Goal: Task Accomplishment & Management: Complete application form

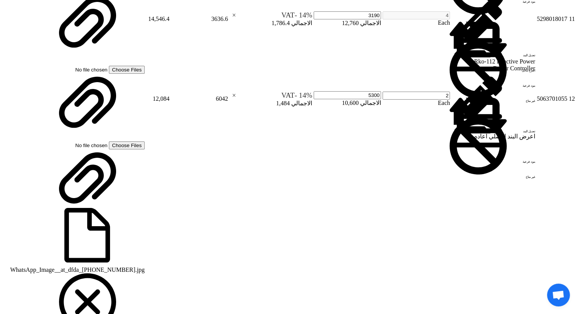
scroll to position [1431, 0]
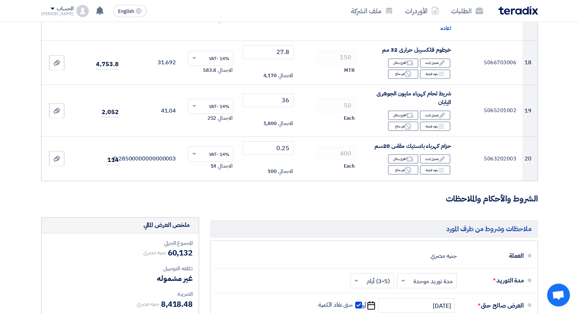
scroll to position [1369, 0]
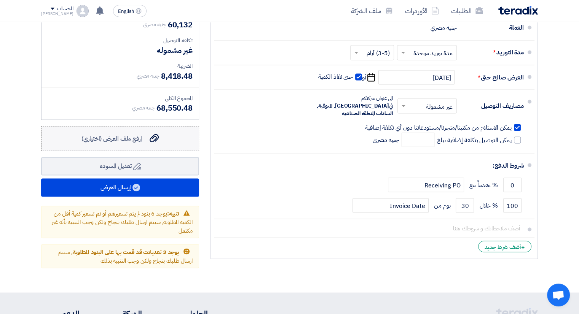
click at [120, 138] on span "إرفع ملف العرض (اختياري)" at bounding box center [111, 138] width 60 height 9
click at [0, 0] on input "إرفع ملف العرض (اختياري) إرفع ملف العرض (اختياري)" at bounding box center [0, 0] width 0 height 0
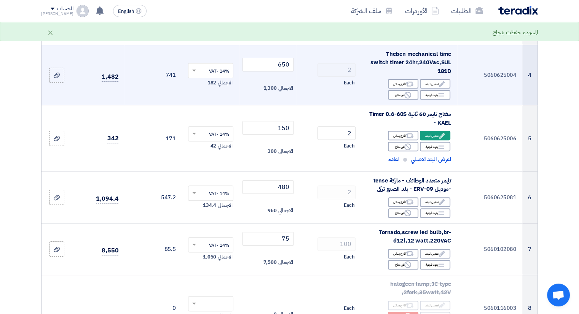
scroll to position [0, 0]
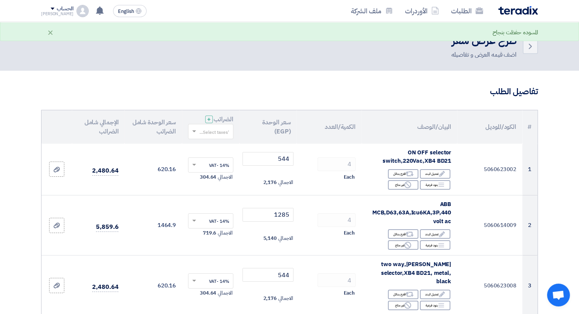
click at [213, 130] on input "text" at bounding box center [215, 132] width 30 height 13
click at [213, 143] on span "14% -VAT" at bounding box center [218, 145] width 21 height 7
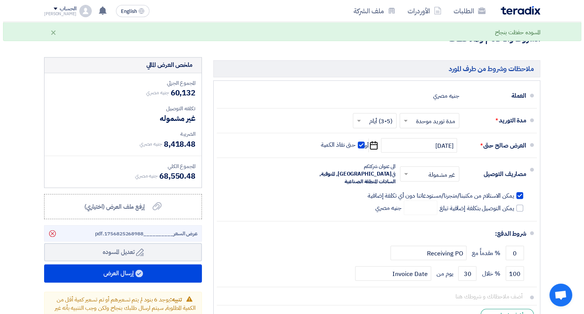
scroll to position [1293, 0]
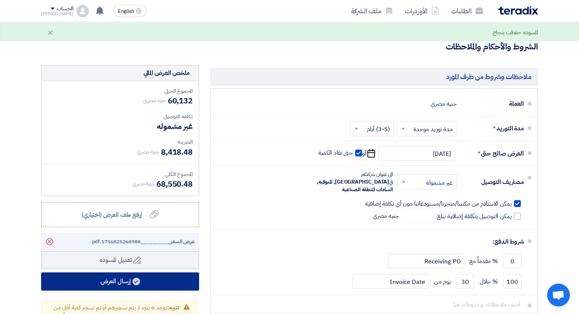
click at [131, 282] on button "إرسال العرض" at bounding box center [120, 281] width 158 height 18
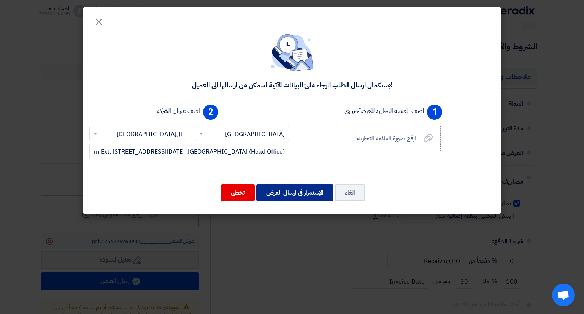
click at [292, 195] on button "الإستمرار في ارسال العرض" at bounding box center [294, 192] width 77 height 17
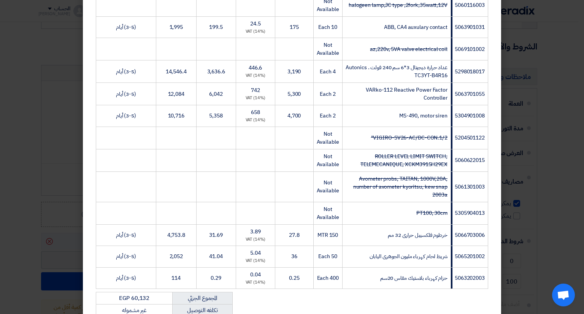
scroll to position [475, 0]
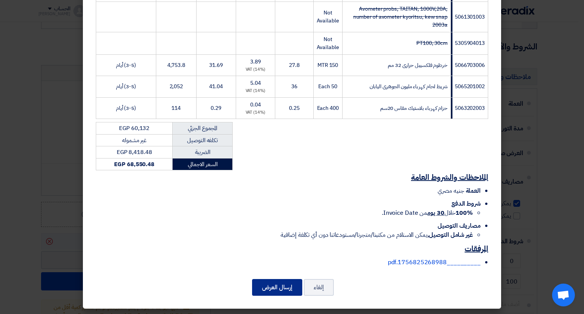
click at [282, 287] on button "إرسال العرض" at bounding box center [277, 287] width 50 height 17
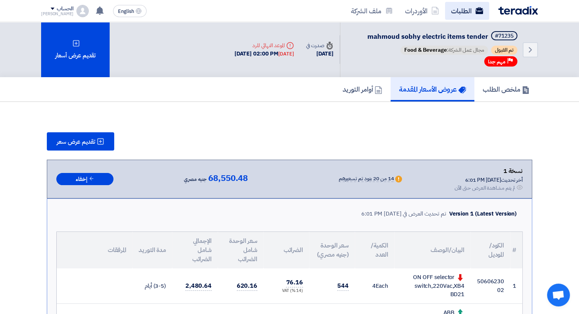
click at [468, 14] on link "الطلبات" at bounding box center [467, 11] width 44 height 18
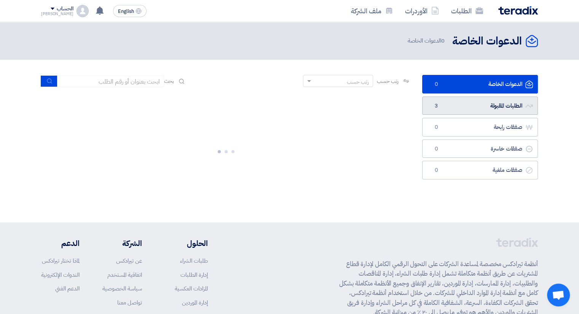
click at [476, 107] on link "الطلبات المقبولة الطلبات المقبولة 3" at bounding box center [480, 106] width 116 height 19
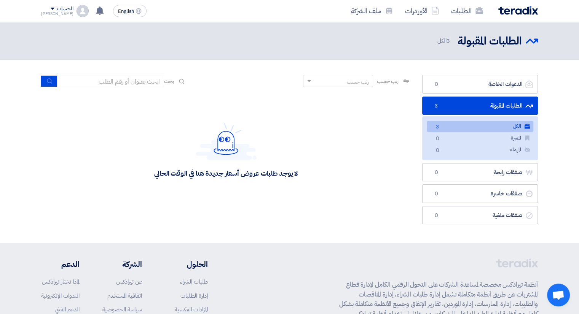
click at [460, 127] on link "الكل الكل 3" at bounding box center [479, 126] width 107 height 11
